Goal: Information Seeking & Learning: Learn about a topic

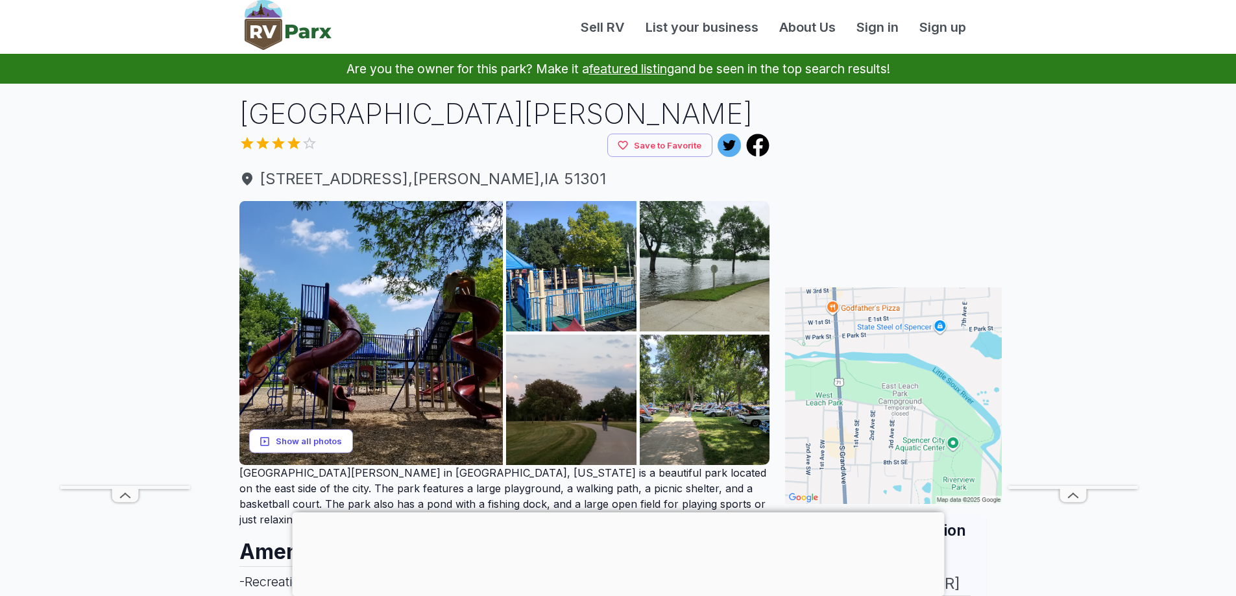
click at [310, 441] on button "Show all photos" at bounding box center [301, 442] width 104 height 24
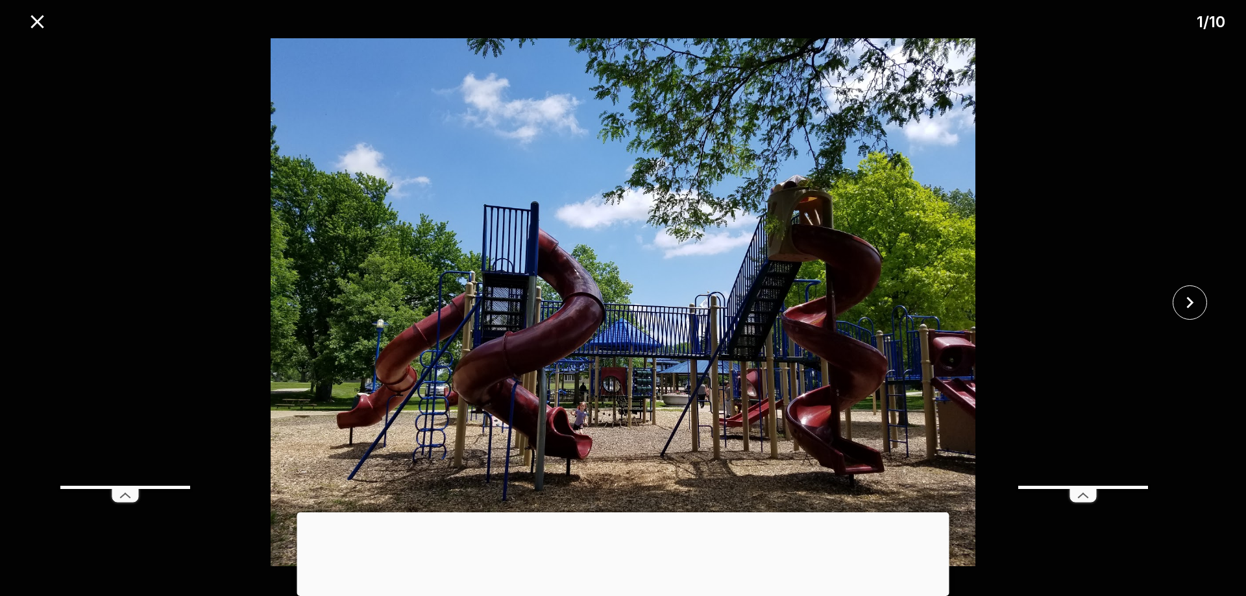
click at [622, 513] on div at bounding box center [623, 513] width 652 height 0
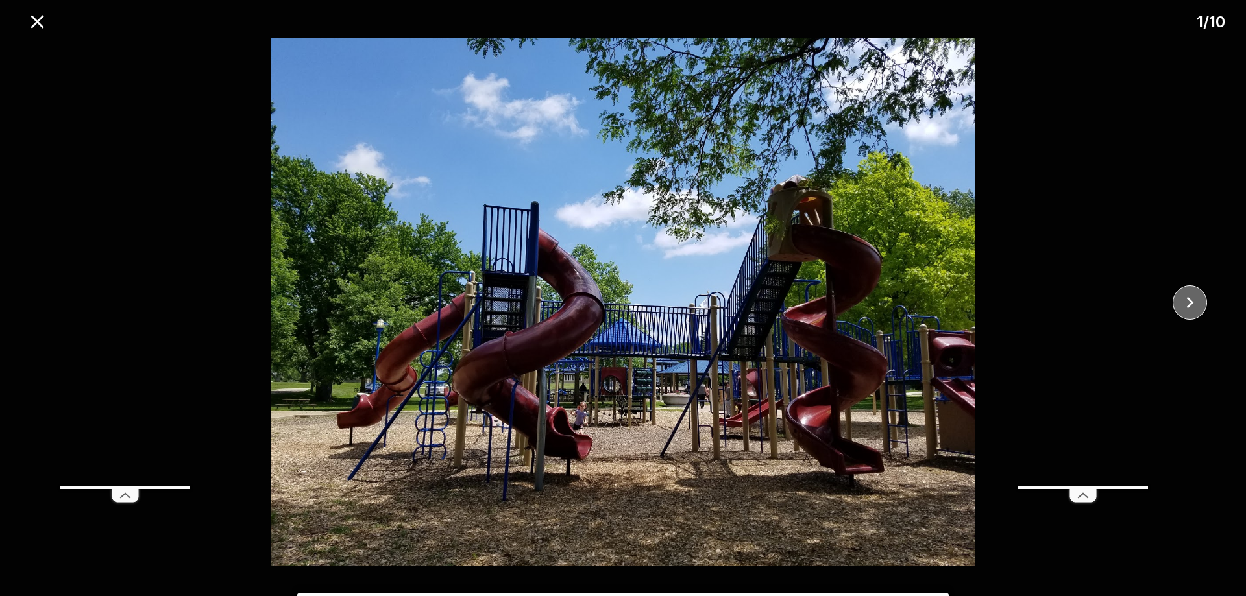
click at [1195, 301] on icon "close" at bounding box center [1189, 302] width 23 height 23
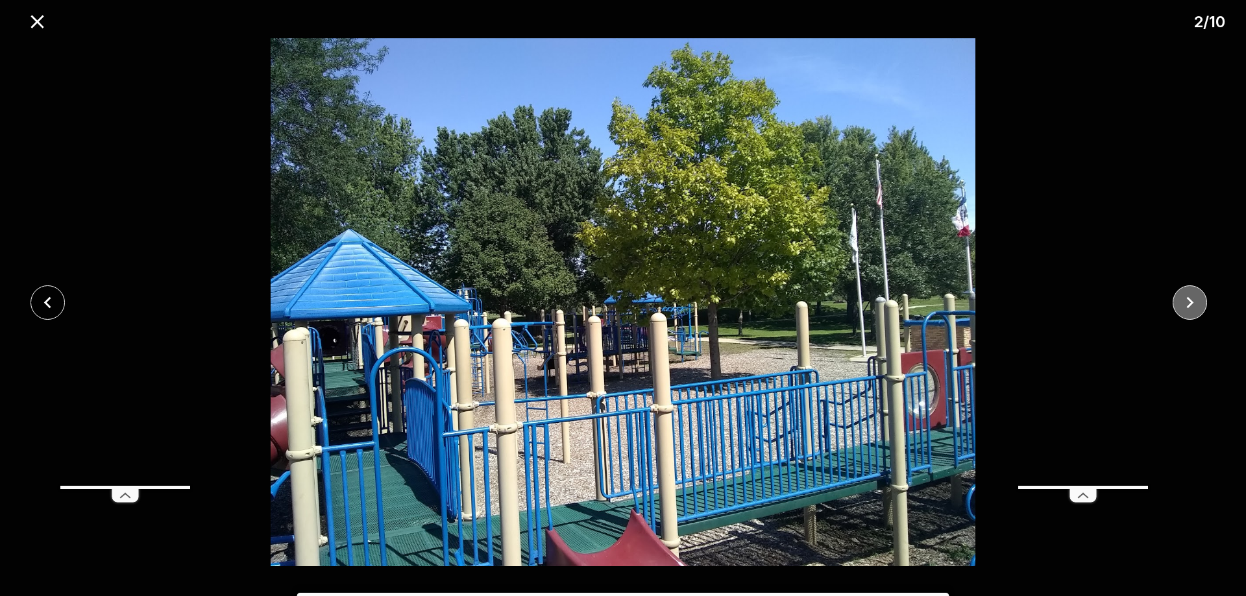
click at [1195, 301] on icon "close" at bounding box center [1189, 302] width 23 height 23
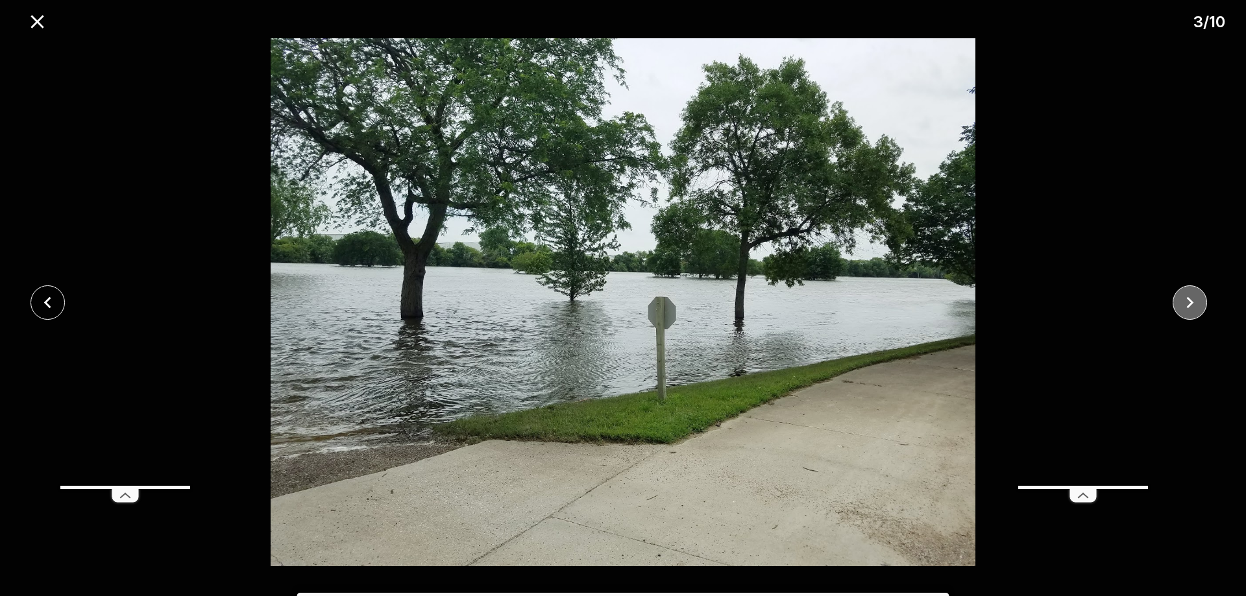
click at [1195, 301] on icon "close" at bounding box center [1189, 302] width 23 height 23
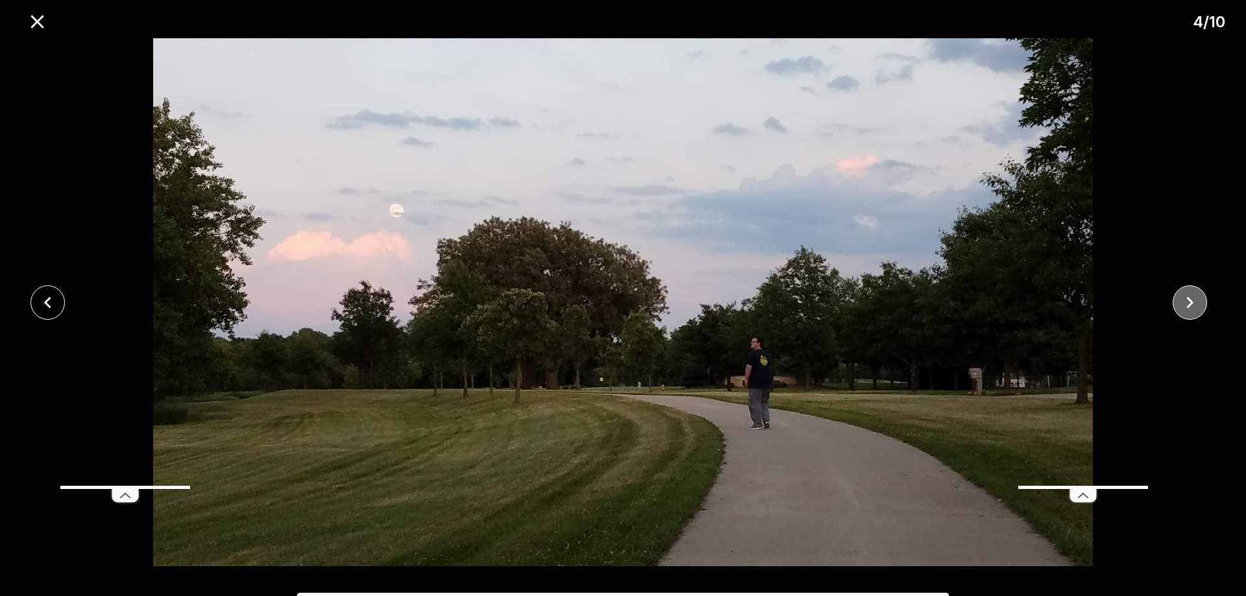
click at [1195, 301] on icon "close" at bounding box center [1189, 302] width 23 height 23
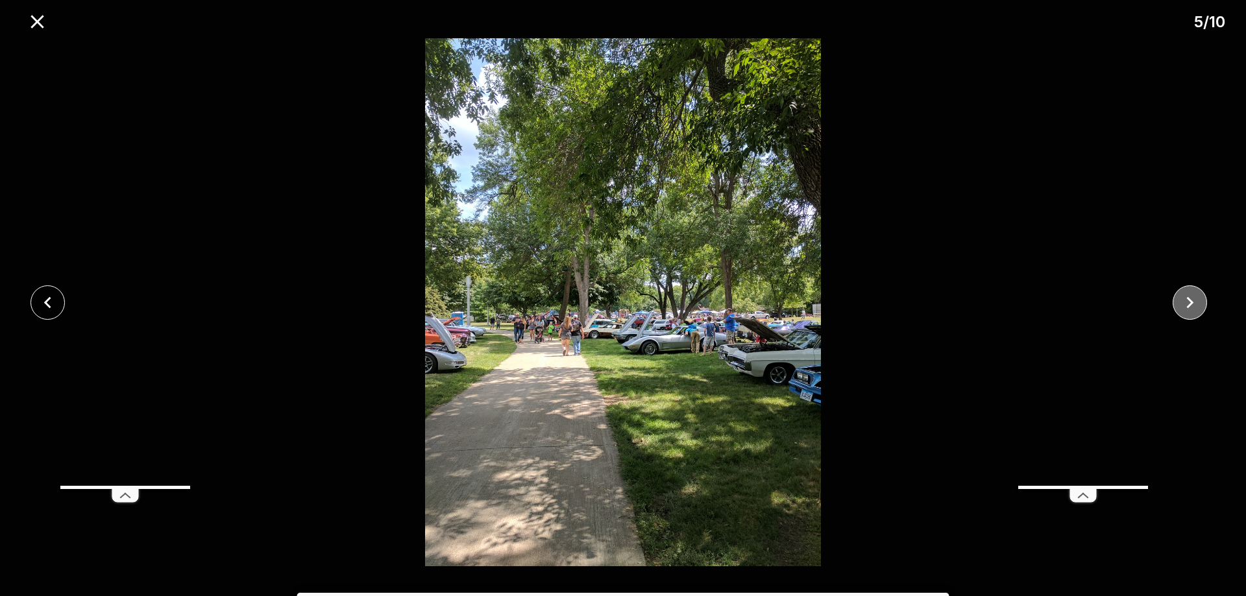
click at [1195, 301] on icon "close" at bounding box center [1189, 302] width 23 height 23
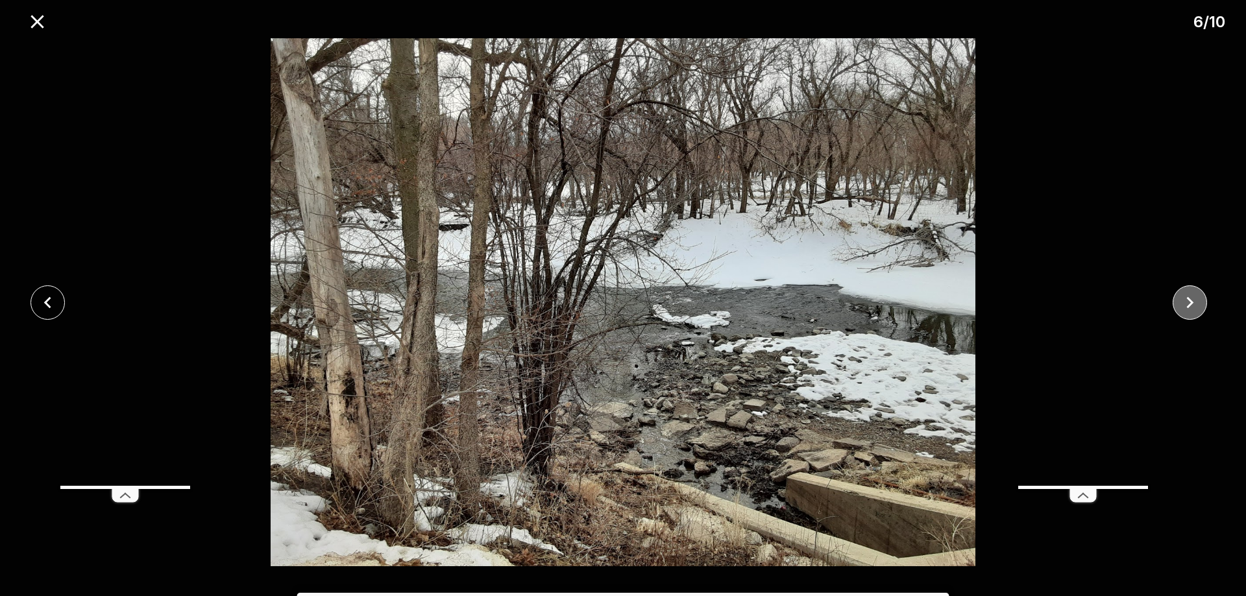
click at [1195, 301] on icon "close" at bounding box center [1189, 302] width 23 height 23
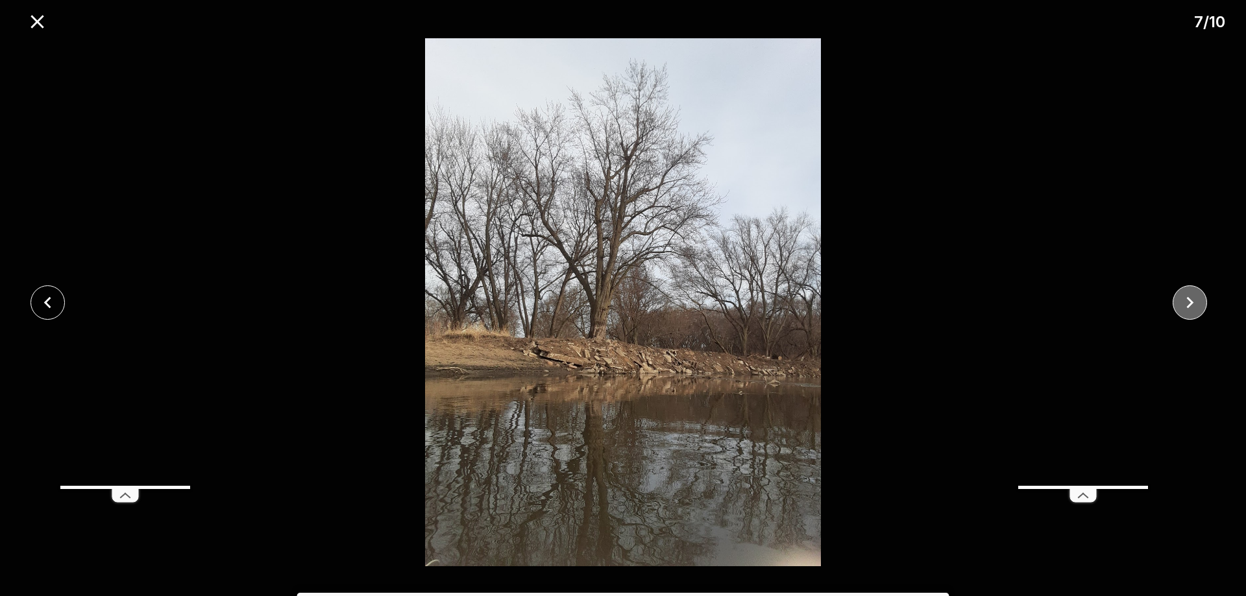
click at [1195, 301] on icon "close" at bounding box center [1189, 302] width 23 height 23
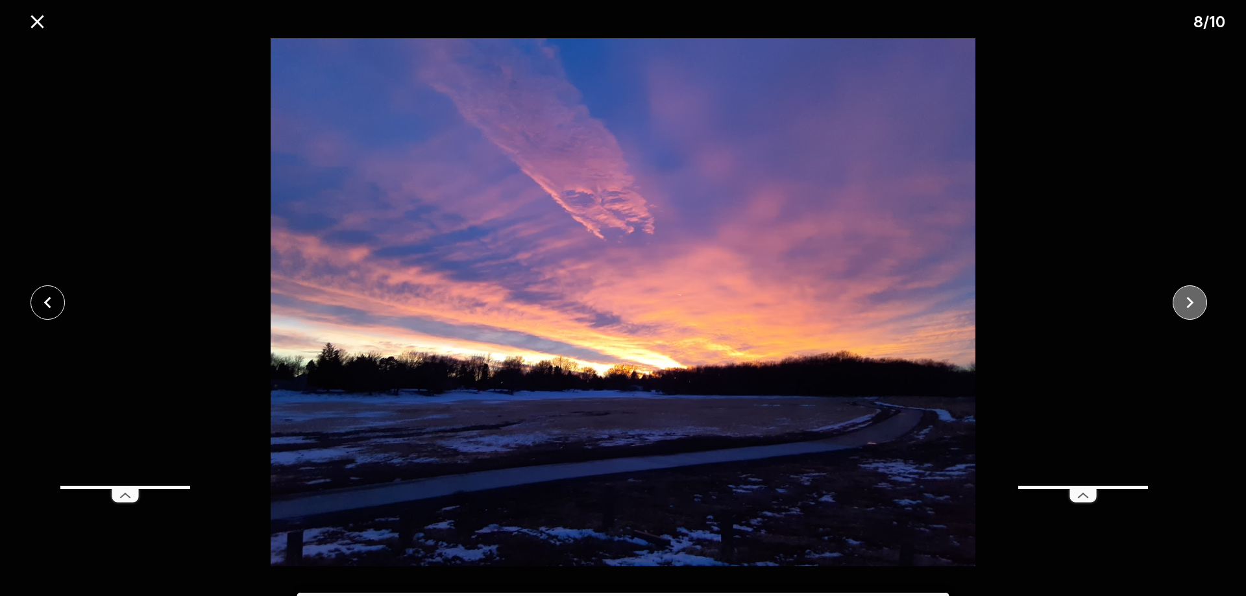
click at [1195, 301] on icon "close" at bounding box center [1189, 302] width 23 height 23
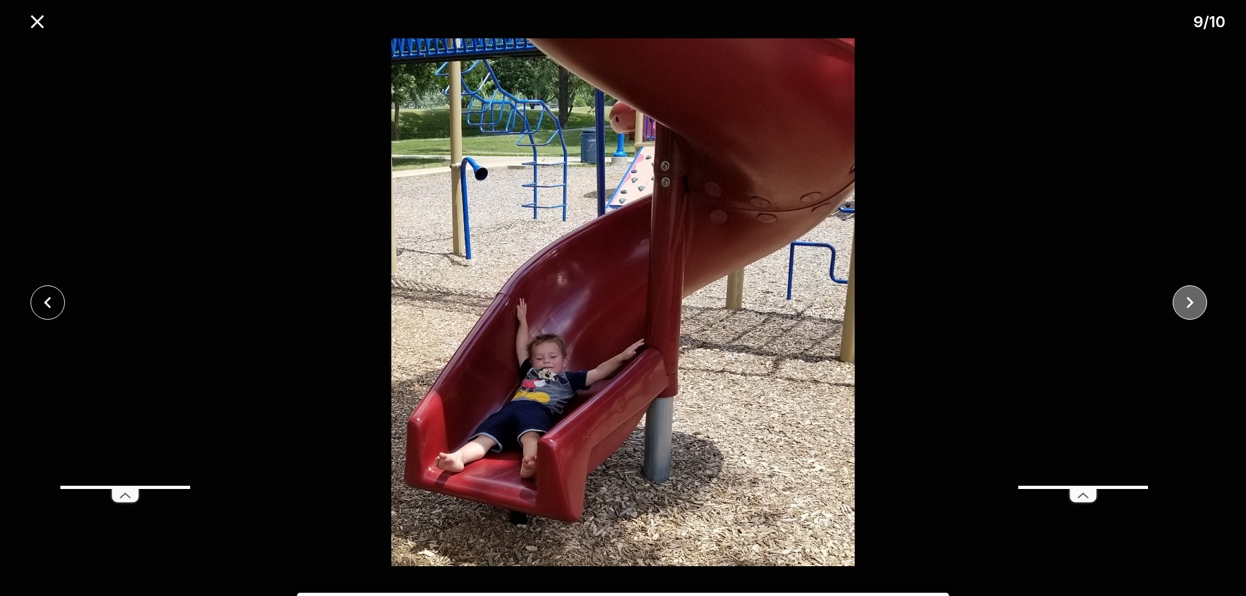
click at [1188, 313] on icon "close" at bounding box center [1189, 302] width 23 height 23
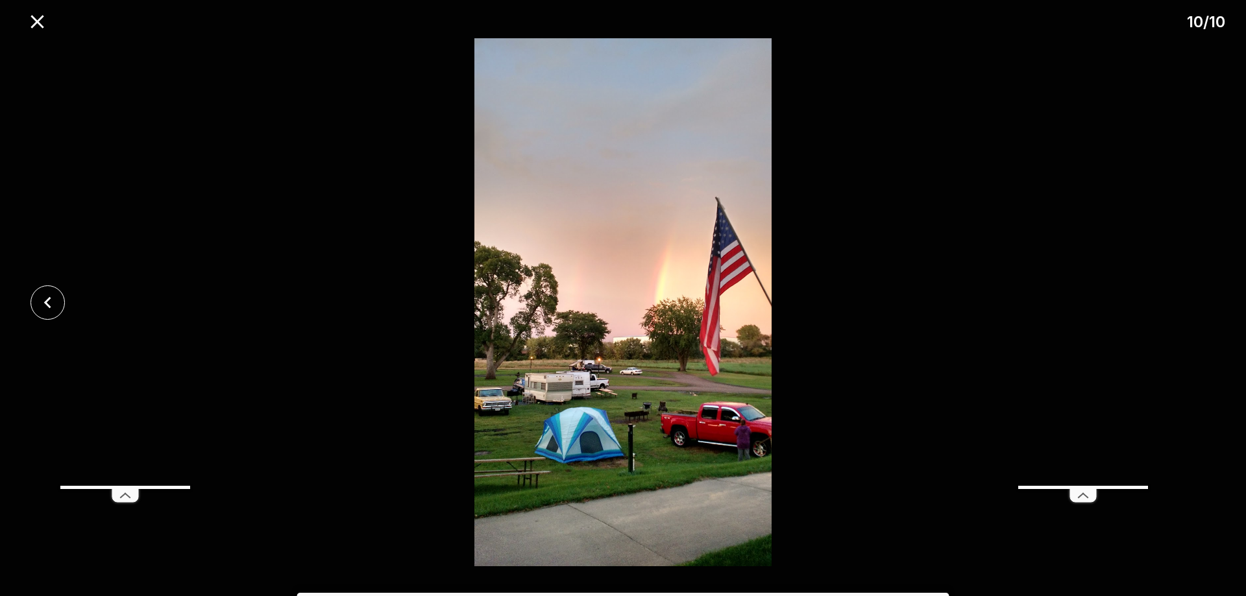
click at [1188, 313] on div at bounding box center [623, 302] width 1246 height 528
click at [124, 499] on icon at bounding box center [125, 495] width 26 height 13
drag, startPoint x: 1081, startPoint y: 495, endPoint x: 967, endPoint y: 480, distance: 115.2
click at [1079, 495] on icon at bounding box center [1083, 495] width 32 height 19
click at [39, 300] on icon "close" at bounding box center [47, 302] width 23 height 23
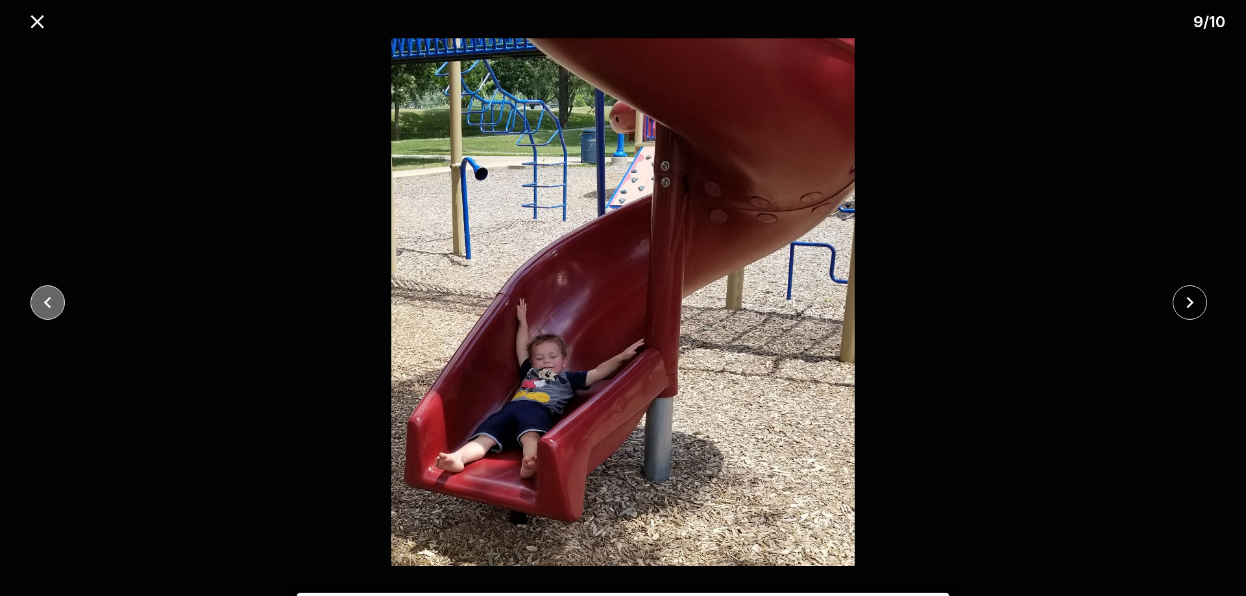
click at [39, 300] on icon "close" at bounding box center [47, 302] width 23 height 23
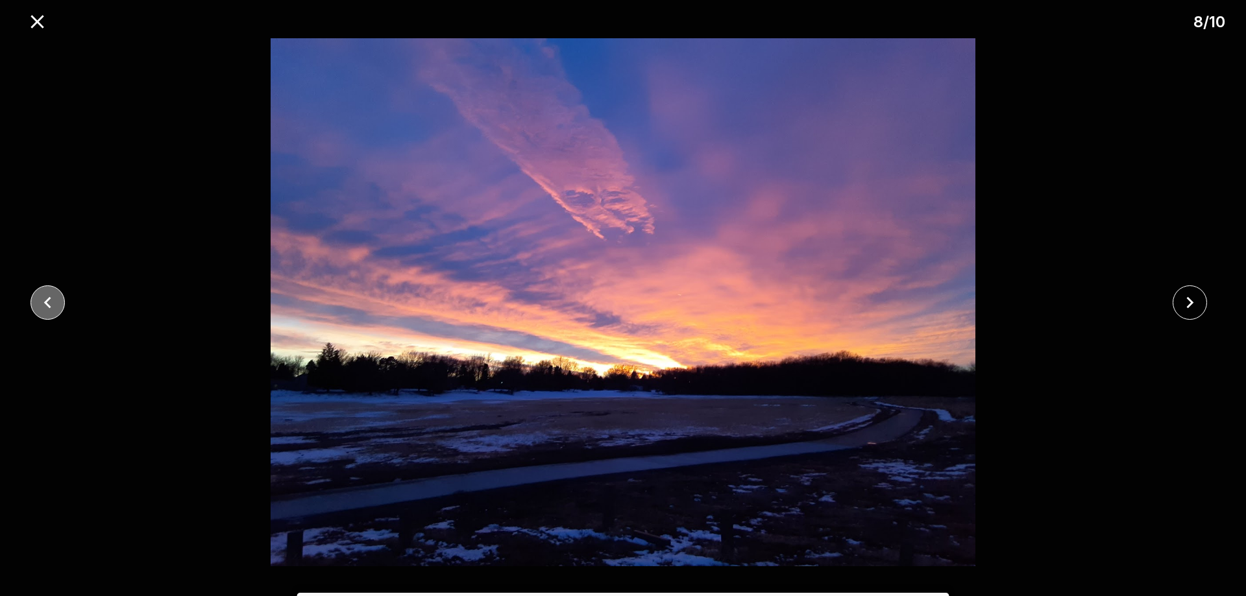
click at [39, 300] on icon "close" at bounding box center [47, 302] width 23 height 23
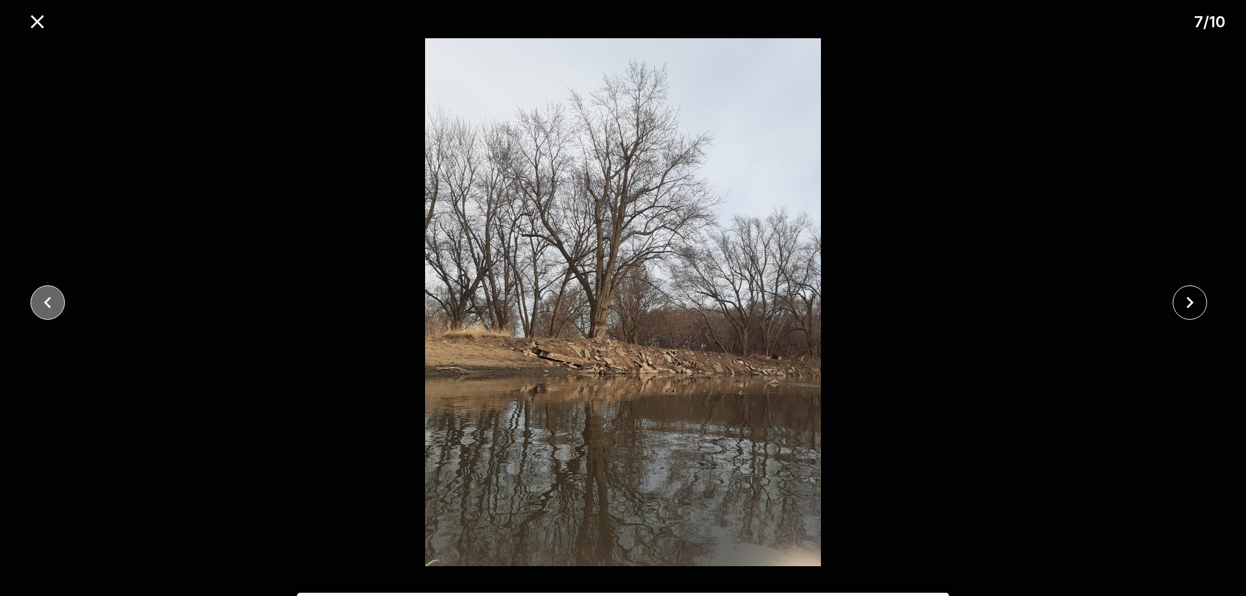
click at [39, 300] on icon "close" at bounding box center [47, 302] width 23 height 23
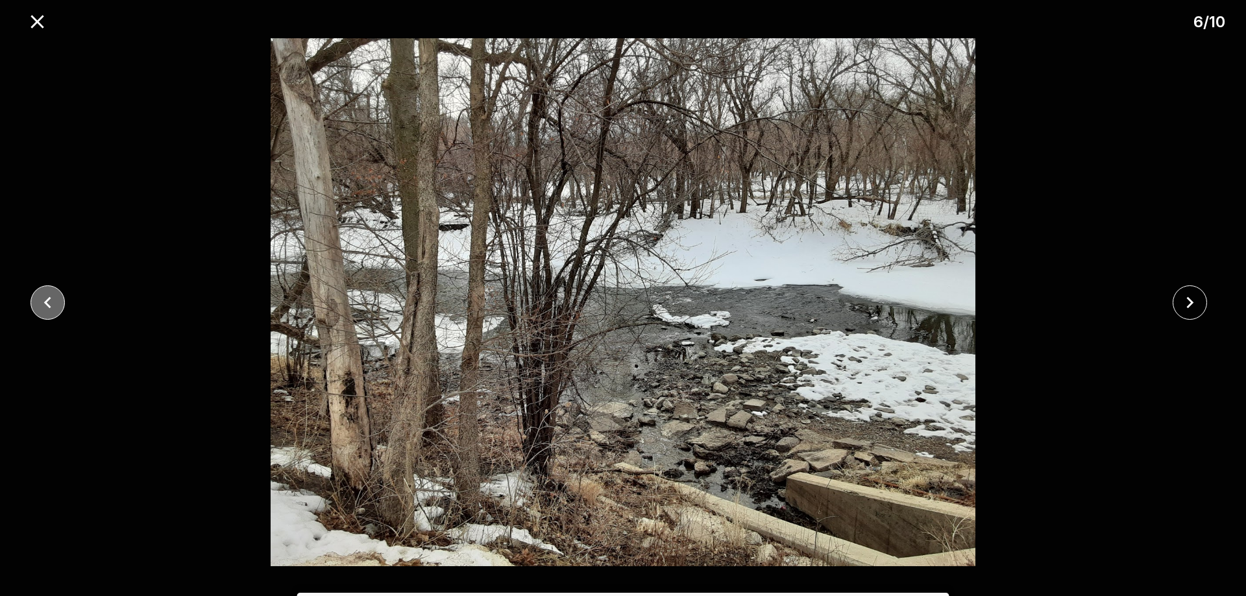
click at [39, 300] on icon "close" at bounding box center [47, 302] width 23 height 23
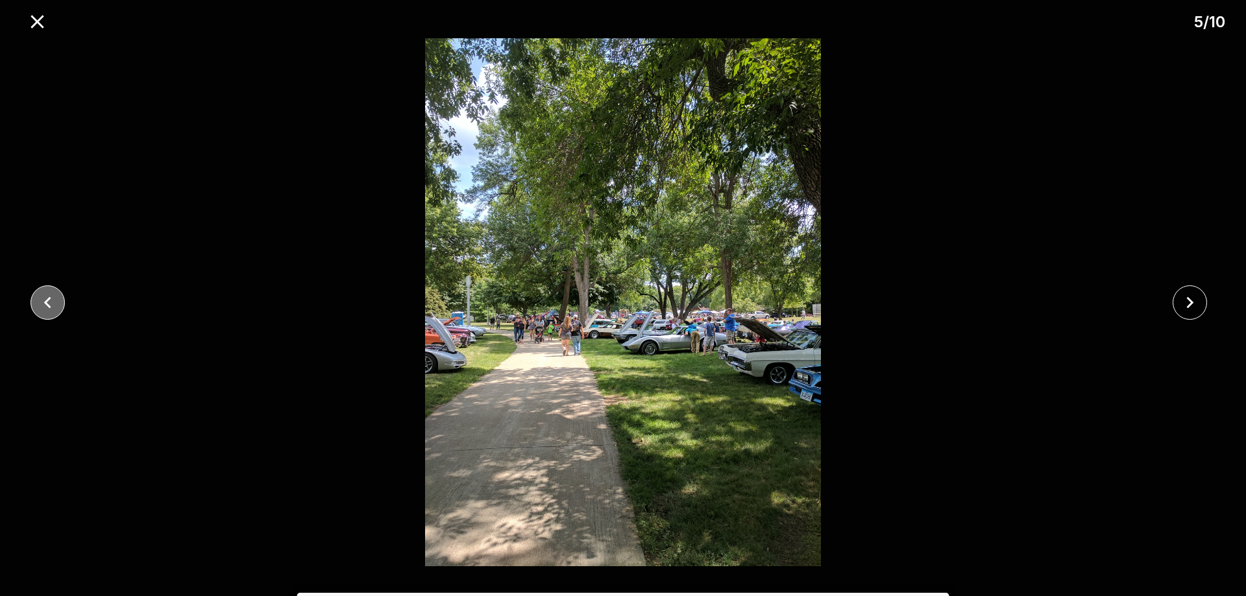
click at [39, 300] on icon "close" at bounding box center [47, 302] width 23 height 23
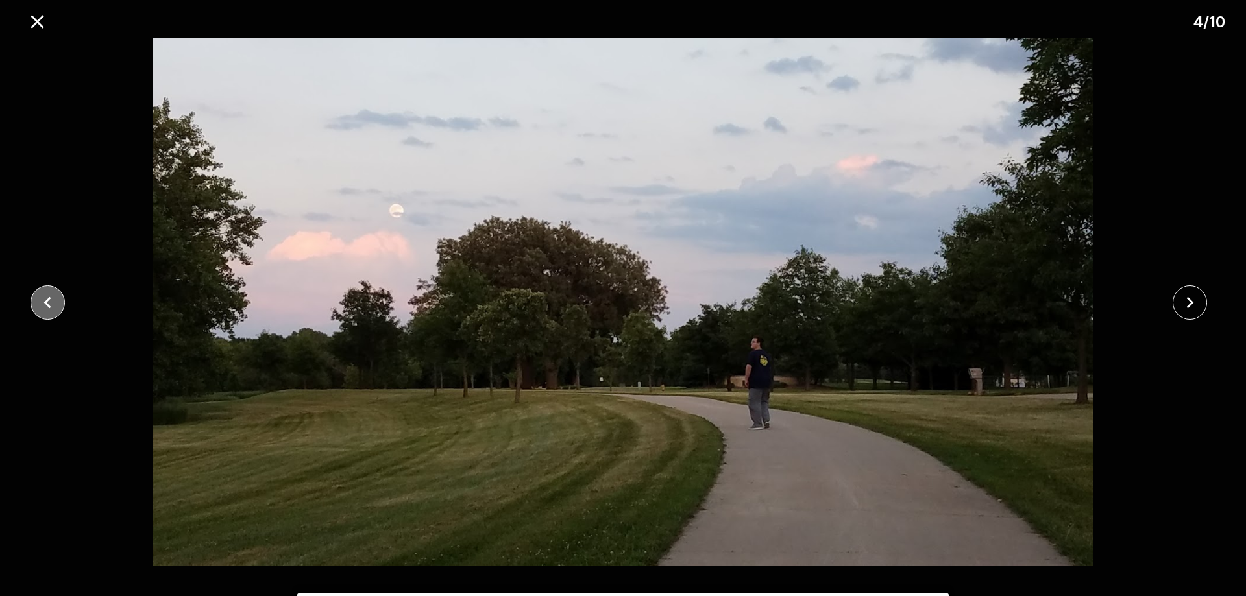
click at [56, 309] on icon "close" at bounding box center [47, 302] width 23 height 23
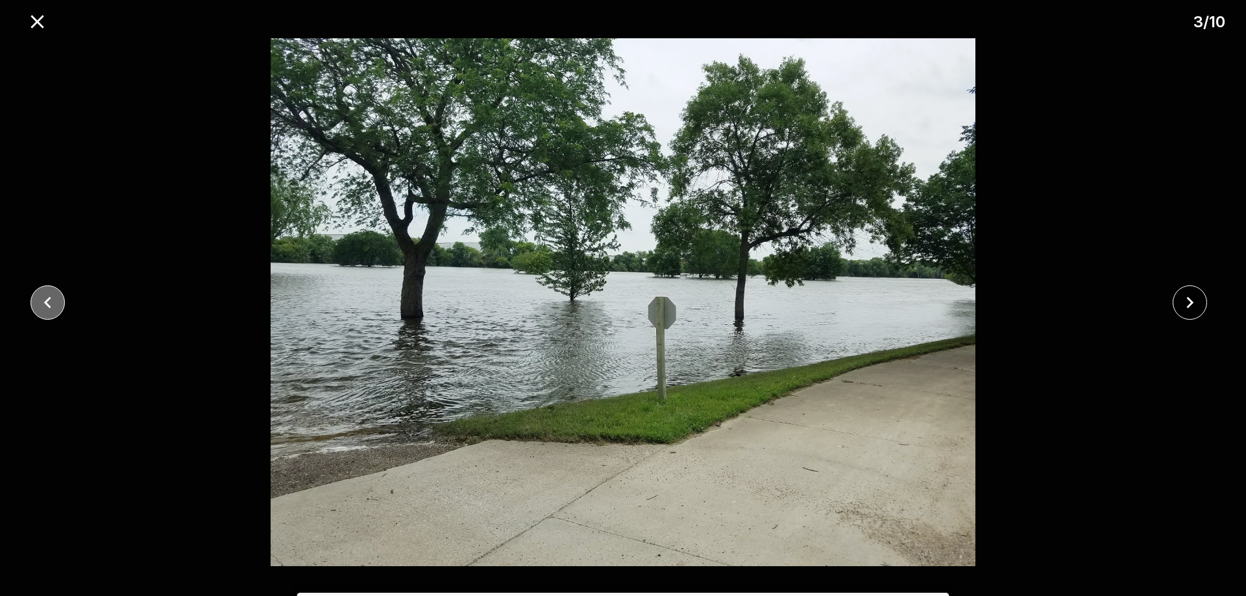
click at [56, 309] on icon "close" at bounding box center [47, 302] width 23 height 23
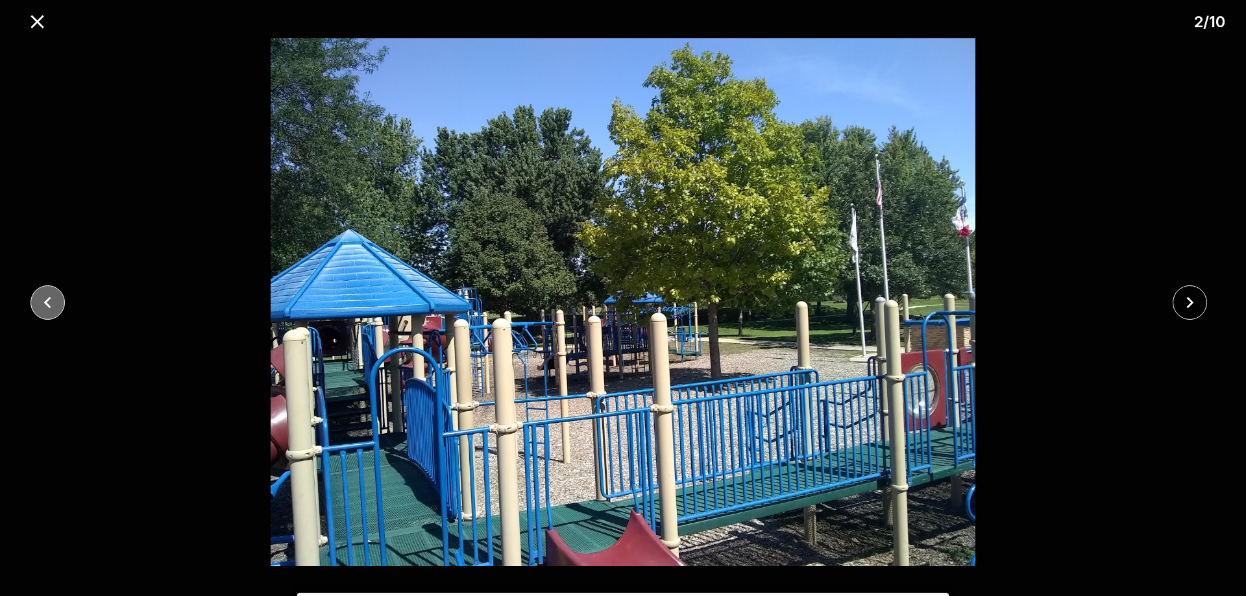
click at [56, 309] on icon "close" at bounding box center [47, 302] width 23 height 23
